Goal: Task Accomplishment & Management: Manage account settings

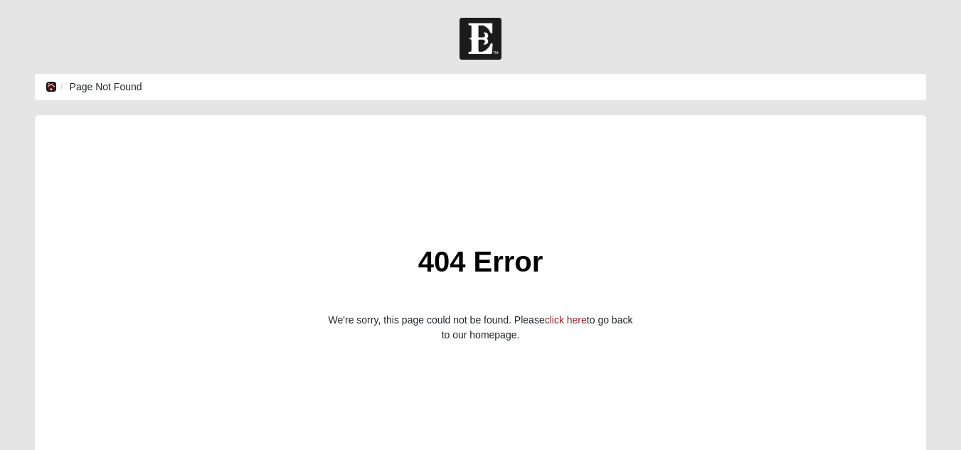
click at [51, 85] on icon at bounding box center [51, 87] width 11 height 10
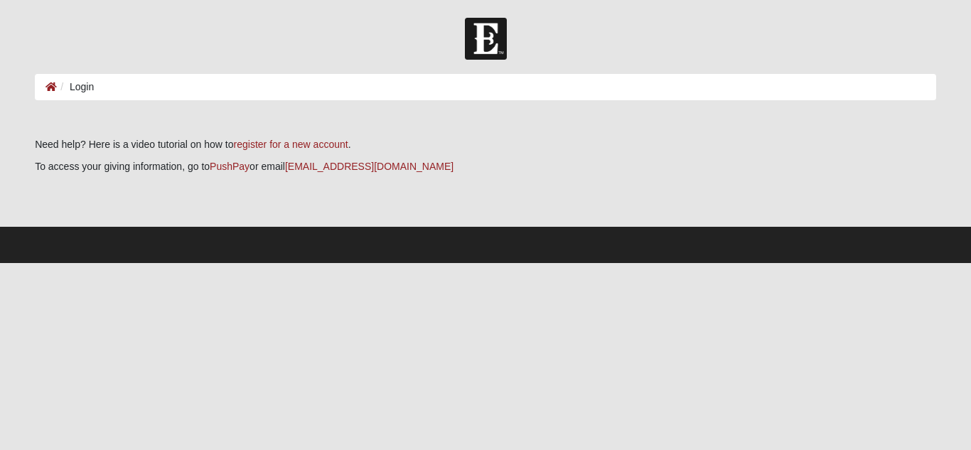
click at [83, 85] on li "Login" at bounding box center [75, 87] width 37 height 15
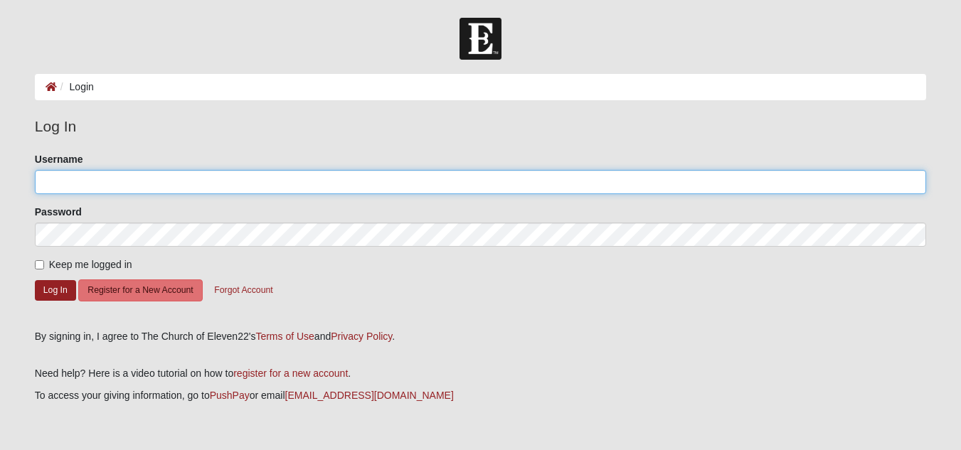
click at [75, 181] on input "Username" at bounding box center [480, 182] width 891 height 24
type input "scottieforrest"
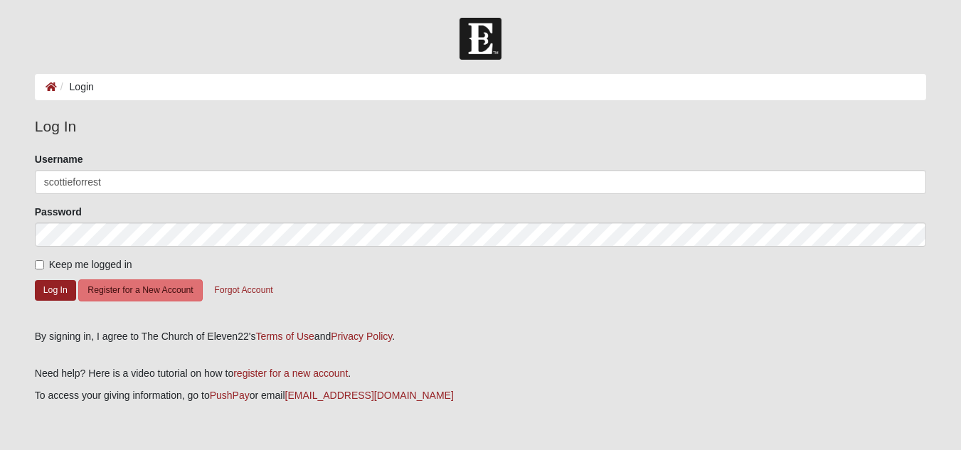
click at [44, 265] on label "Keep me logged in" at bounding box center [83, 264] width 97 height 15
click at [44, 265] on input "Keep me logged in" at bounding box center [39, 264] width 9 height 9
checkbox input "true"
click at [51, 290] on button "Log In" at bounding box center [55, 290] width 41 height 21
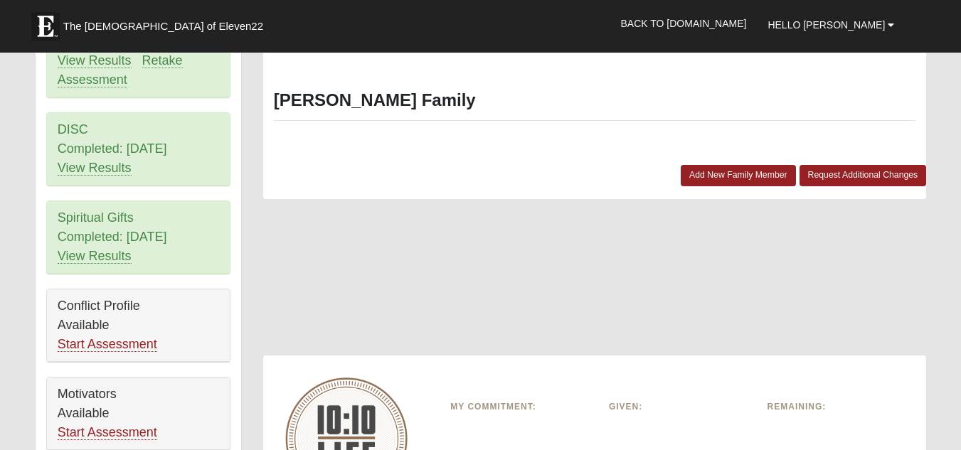
scroll to position [640, 0]
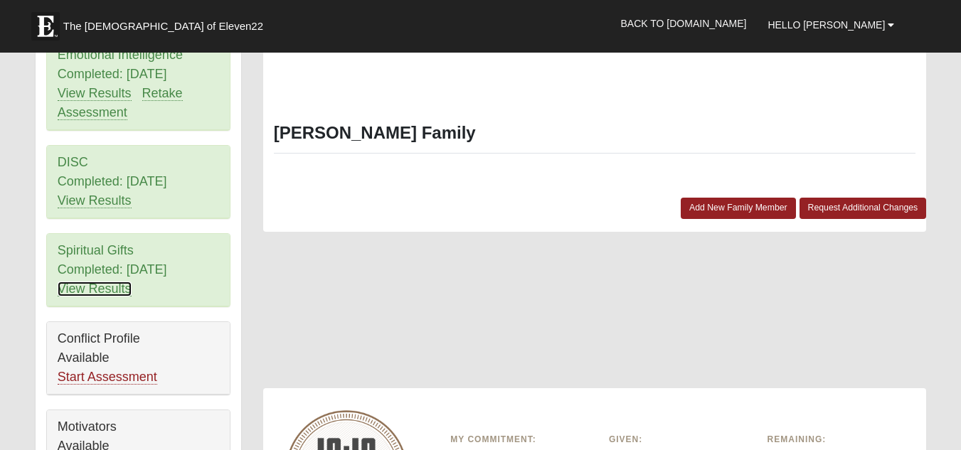
click at [76, 282] on link "View Results" at bounding box center [95, 289] width 74 height 15
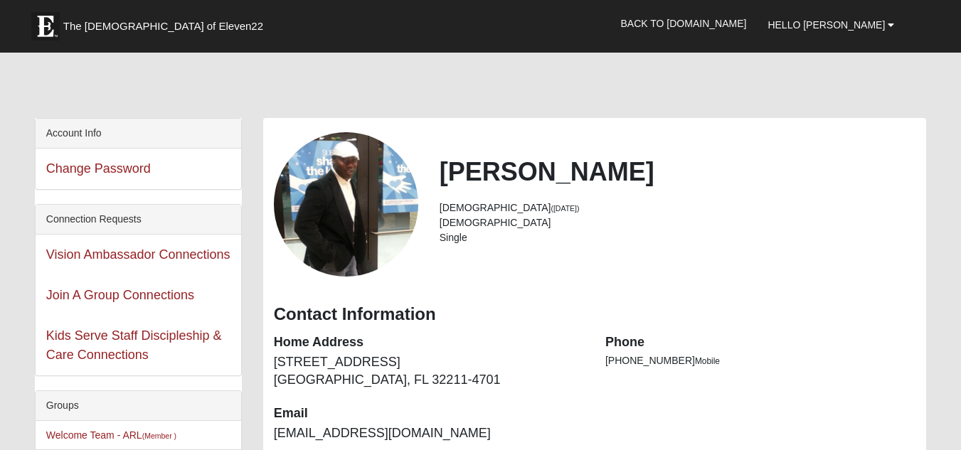
scroll to position [632, 0]
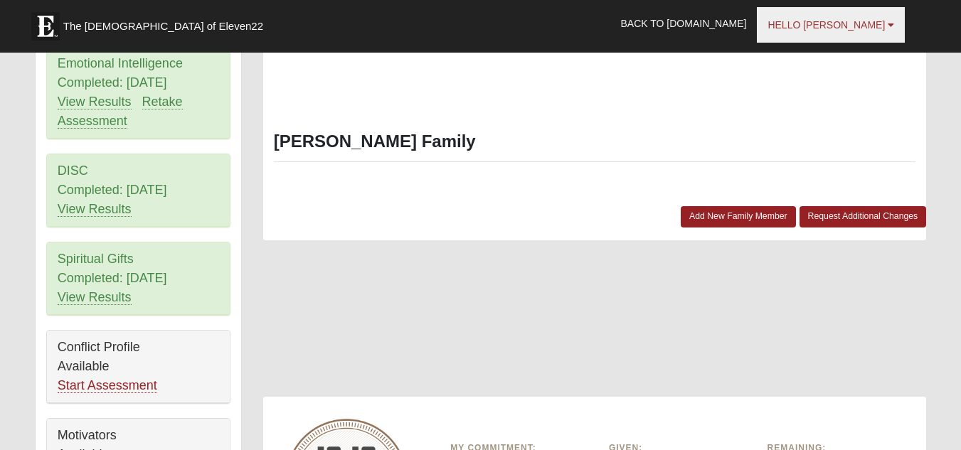
click at [883, 26] on span "Hello [PERSON_NAME]" at bounding box center [825, 24] width 117 height 11
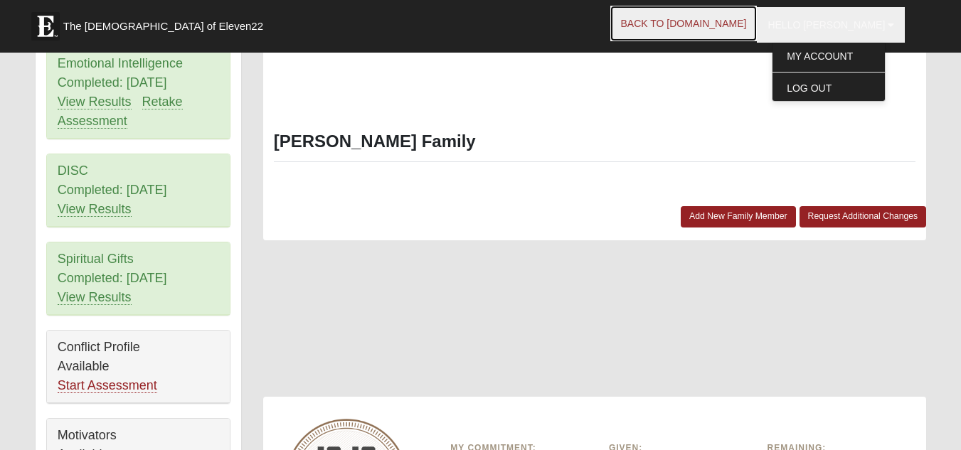
click at [750, 27] on link "Back to [DOMAIN_NAME]" at bounding box center [683, 24] width 147 height 36
